Goal: Task Accomplishment & Management: Use online tool/utility

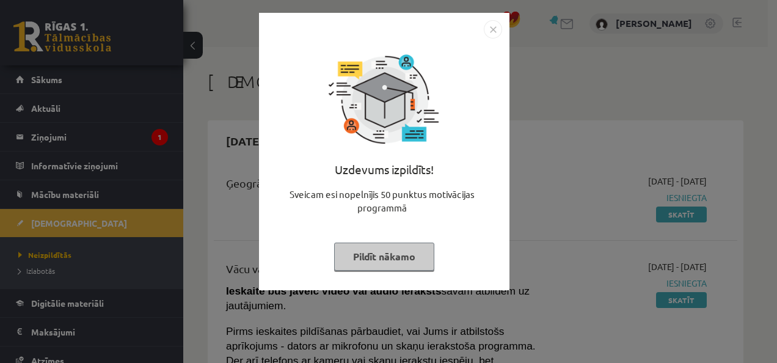
click at [378, 256] on button "Pildīt nākamo" at bounding box center [384, 257] width 100 height 28
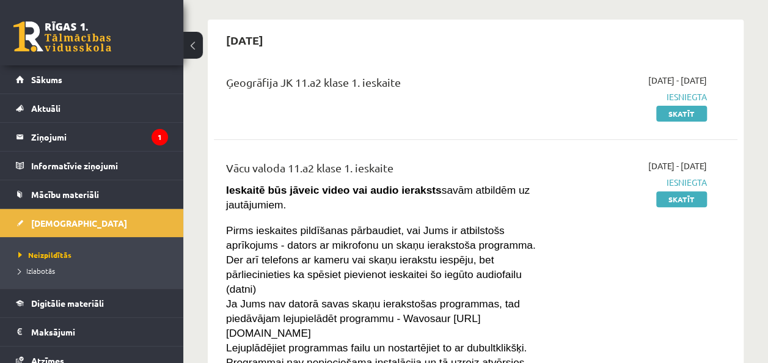
scroll to position [99, 0]
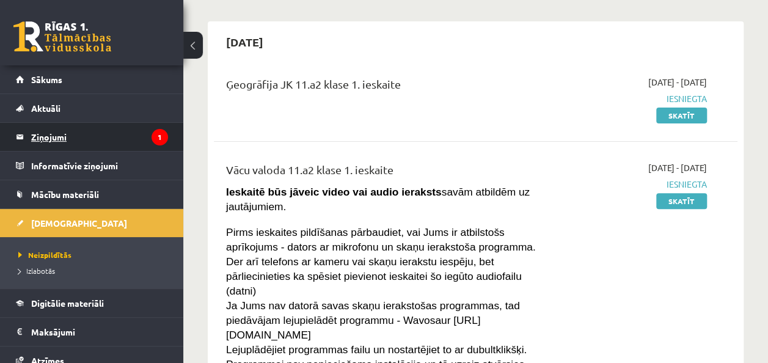
click at [116, 137] on legend "Ziņojumi 1" at bounding box center [99, 137] width 137 height 28
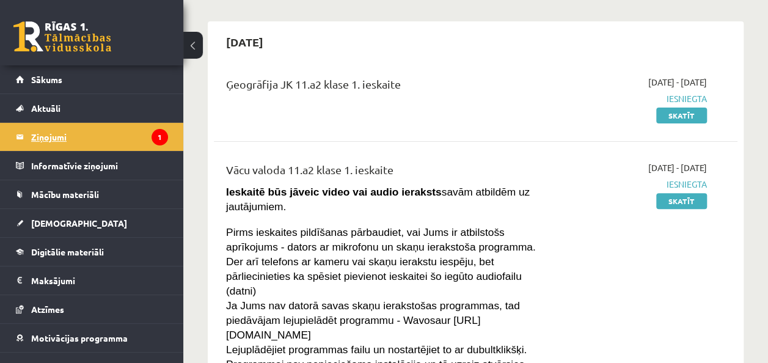
click at [42, 132] on legend "Ziņojumi 1" at bounding box center [99, 137] width 137 height 28
click at [152, 135] on icon "1" at bounding box center [160, 137] width 16 height 16
click at [33, 134] on legend "Ziņojumi 1" at bounding box center [99, 137] width 137 height 28
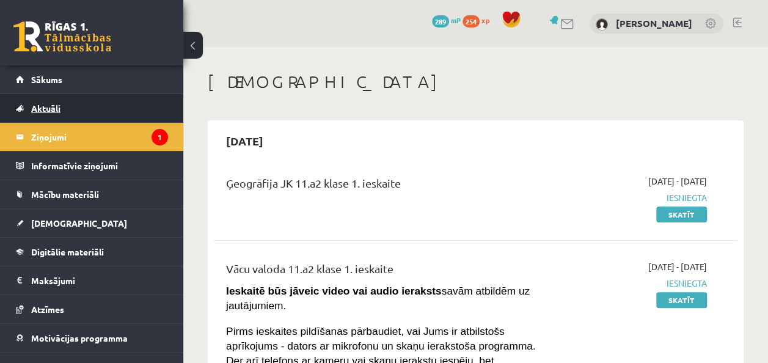
click at [49, 106] on span "Aktuāli" at bounding box center [45, 108] width 29 height 11
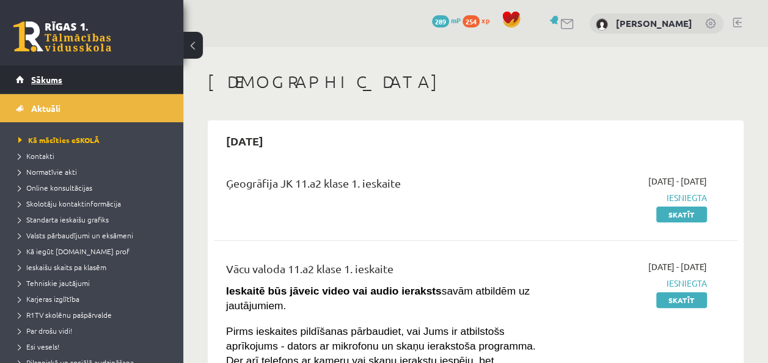
click at [51, 73] on link "Sākums" at bounding box center [92, 79] width 152 height 28
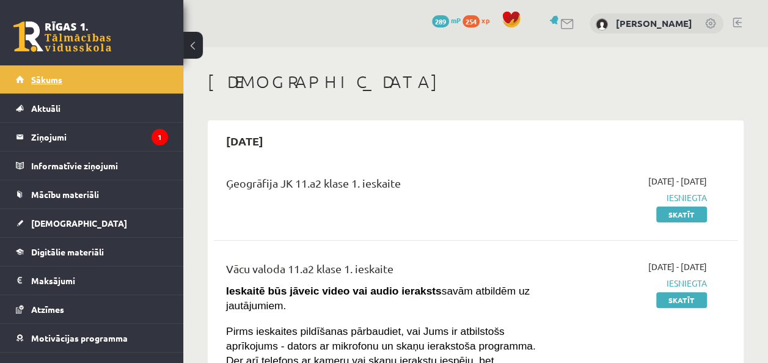
click at [54, 82] on span "Sākums" at bounding box center [46, 79] width 31 height 11
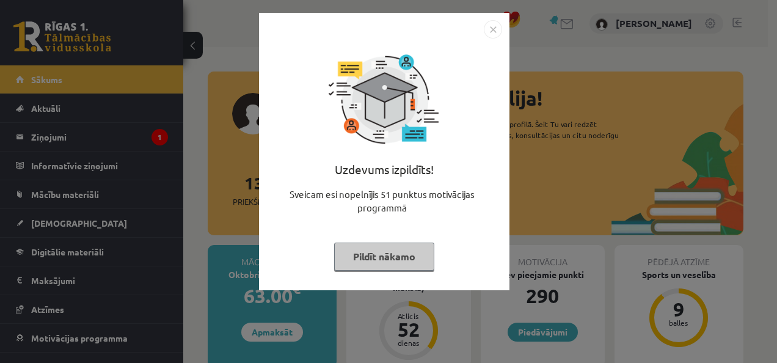
click at [397, 263] on button "Pildīt nākamo" at bounding box center [384, 257] width 100 height 28
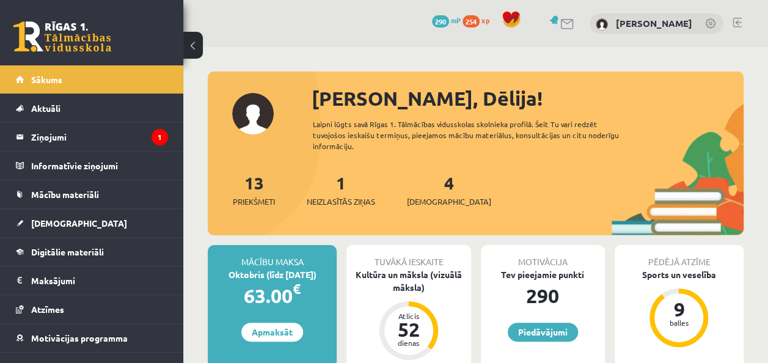
click at [351, 190] on div "1 Neizlasītās ziņas" at bounding box center [341, 189] width 68 height 38
click at [351, 203] on span "Neizlasītās ziņas" at bounding box center [341, 202] width 68 height 12
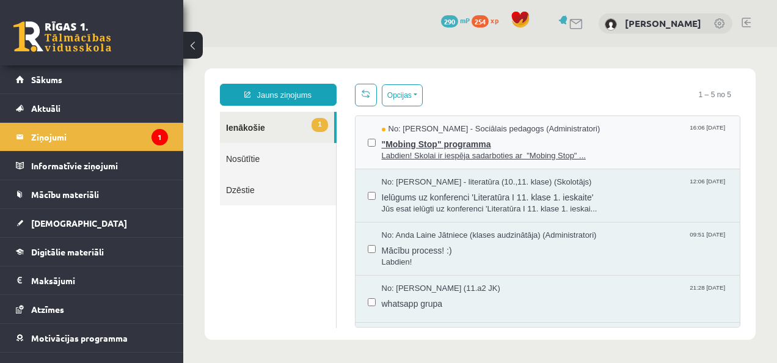
click at [503, 150] on span "Labdien! Skolai ir iespēja sadarboties ar "Mobing Stop" ..." at bounding box center [555, 156] width 346 height 12
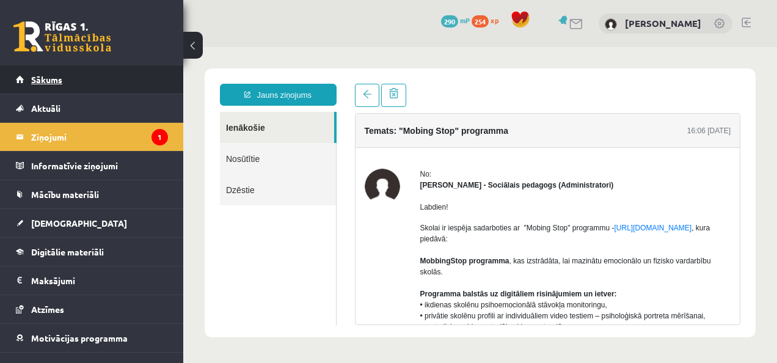
click at [38, 84] on link "Sākums" at bounding box center [92, 79] width 152 height 28
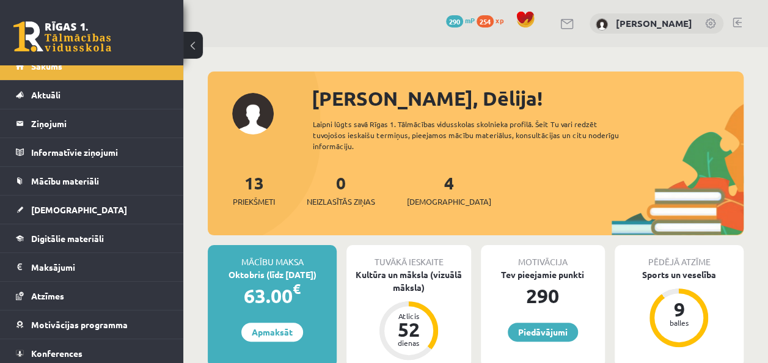
scroll to position [14, 0]
click at [552, 335] on link "Piedāvājumi" at bounding box center [543, 332] width 70 height 19
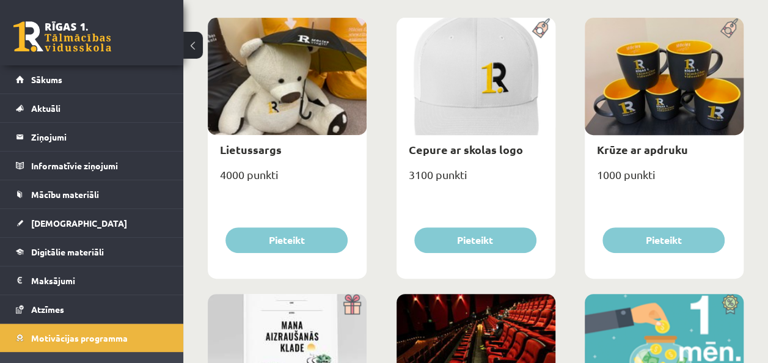
scroll to position [185, 0]
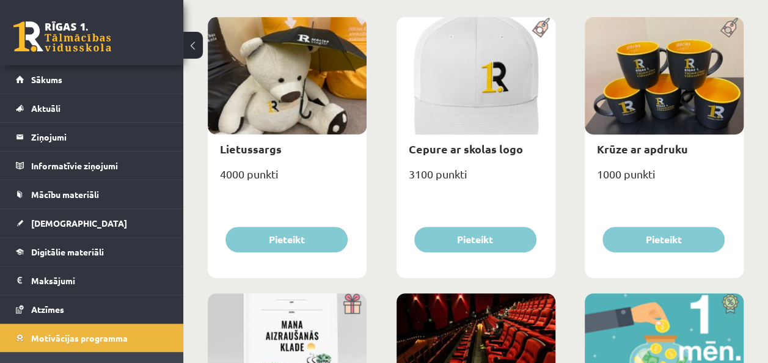
click at [477, 307] on div at bounding box center [476, 351] width 159 height 117
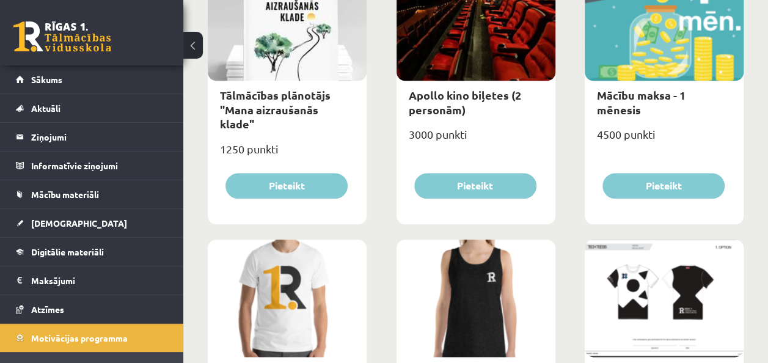
scroll to position [538, 0]
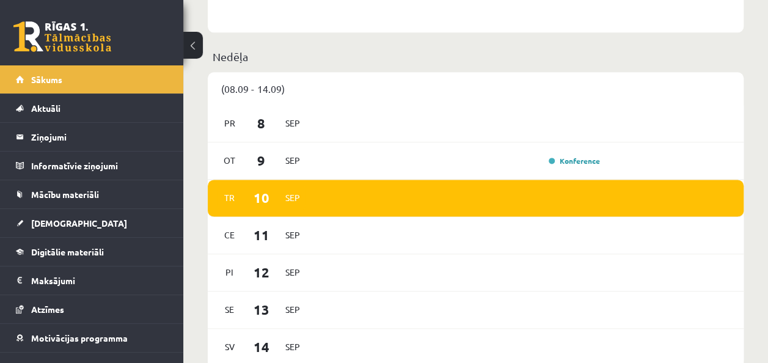
scroll to position [668, 0]
